Goal: Book appointment/travel/reservation

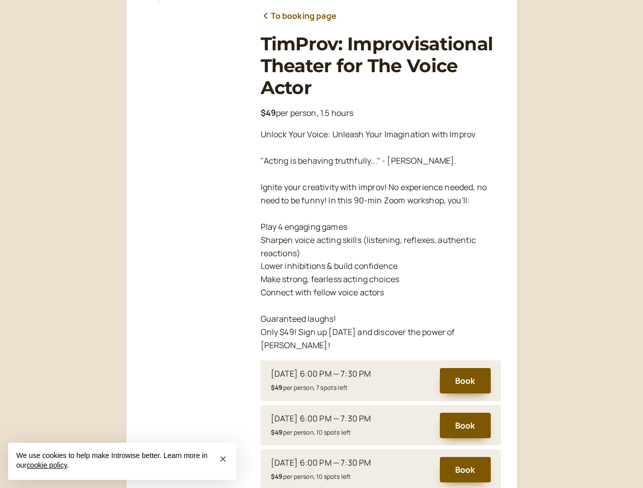
scroll to position [127, 0]
click at [321, 244] on p "Unlock Your Voice: Unleash Your Imagination with Improv "Acting is behaving tru…" at bounding box center [380, 240] width 240 height 224
click at [465, 368] on button "Book" at bounding box center [465, 380] width 51 height 25
click at [465, 413] on div "To booking page TimProv: Improvisational Theater for The Voice Actor $49 per pe…" at bounding box center [321, 354] width 643 height 963
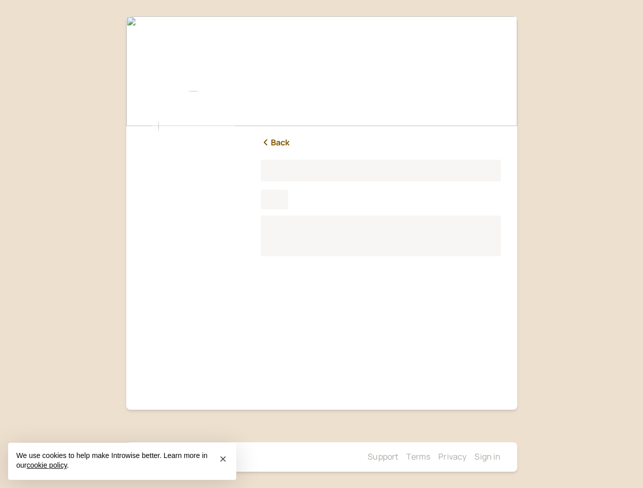
click at [465, 457] on link "Privacy" at bounding box center [452, 456] width 28 height 11
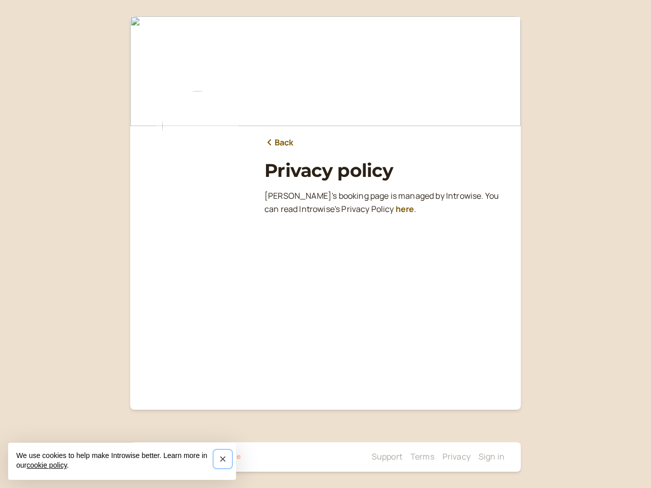
click at [223, 459] on span "×" at bounding box center [222, 459] width 7 height 14
